Goal: Task Accomplishment & Management: Use online tool/utility

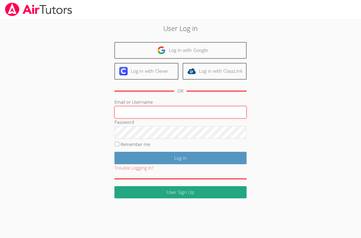
click at [148, 111] on input "Email or Username" at bounding box center [180, 112] width 132 height 13
type input "michaeloconnortutoring@gmail.com"
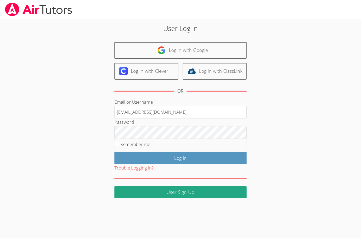
click at [142, 144] on label "Remember me" at bounding box center [135, 144] width 30 height 6
click at [119, 144] on input "Remember me" at bounding box center [117, 144] width 4 height 4
checkbox input "true"
click at [190, 155] on input "Log in" at bounding box center [180, 158] width 132 height 12
click at [187, 157] on input "Log in" at bounding box center [180, 158] width 132 height 12
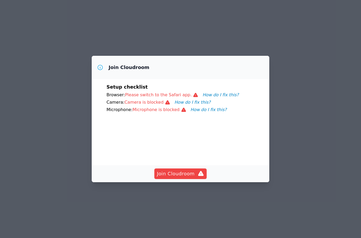
click at [231, 27] on div "Join Cloudroom Setup checklist Browser: Please switch to the Safari app. How do…" at bounding box center [180, 119] width 361 height 238
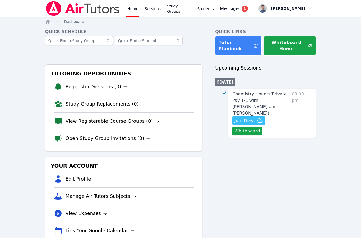
click at [250, 127] on button "Whiteboard" at bounding box center [247, 131] width 30 height 8
